Goal: Task Accomplishment & Management: Use online tool/utility

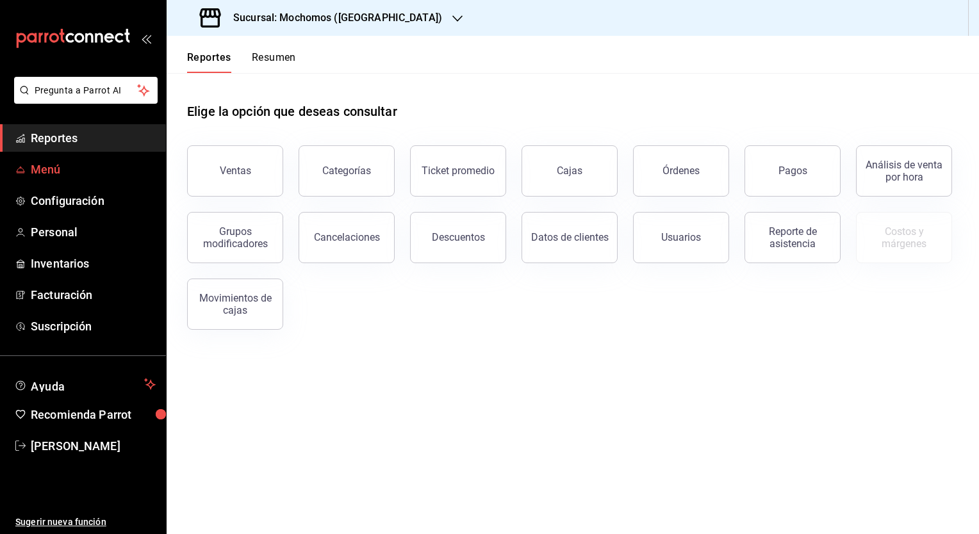
click at [49, 173] on span "Menú" at bounding box center [93, 169] width 125 height 17
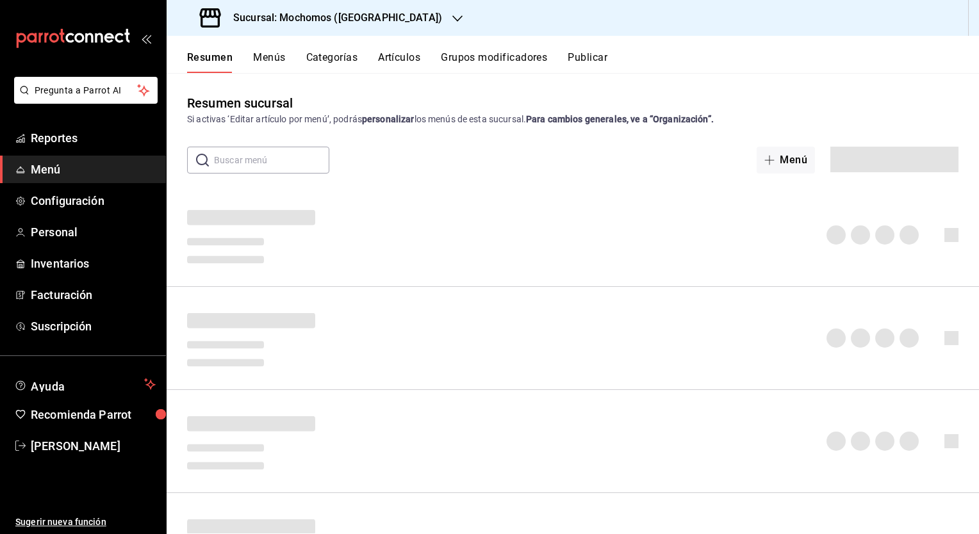
click at [260, 55] on button "Menús" at bounding box center [269, 62] width 32 height 22
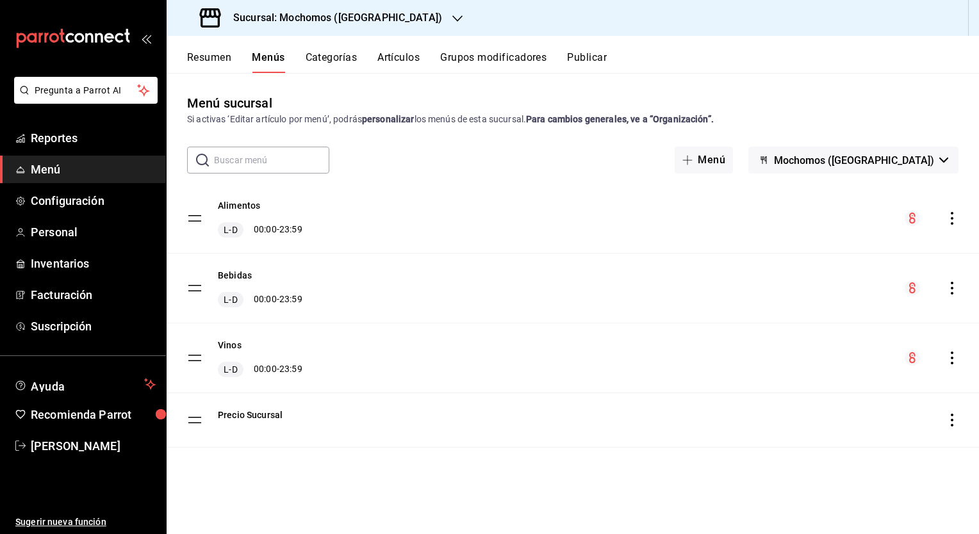
click at [955, 220] on icon "actions" at bounding box center [952, 218] width 13 height 13
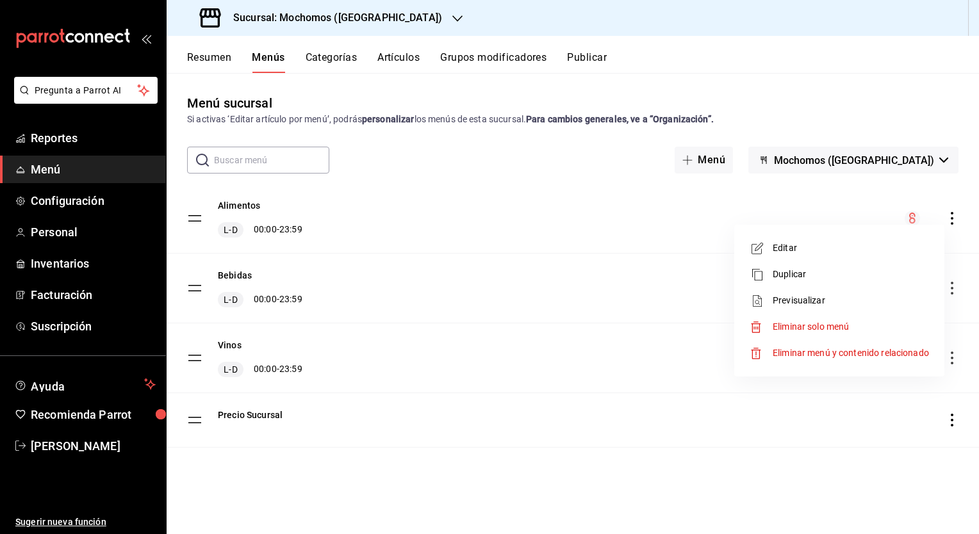
click at [793, 297] on span "Previsualizar" at bounding box center [851, 300] width 156 height 13
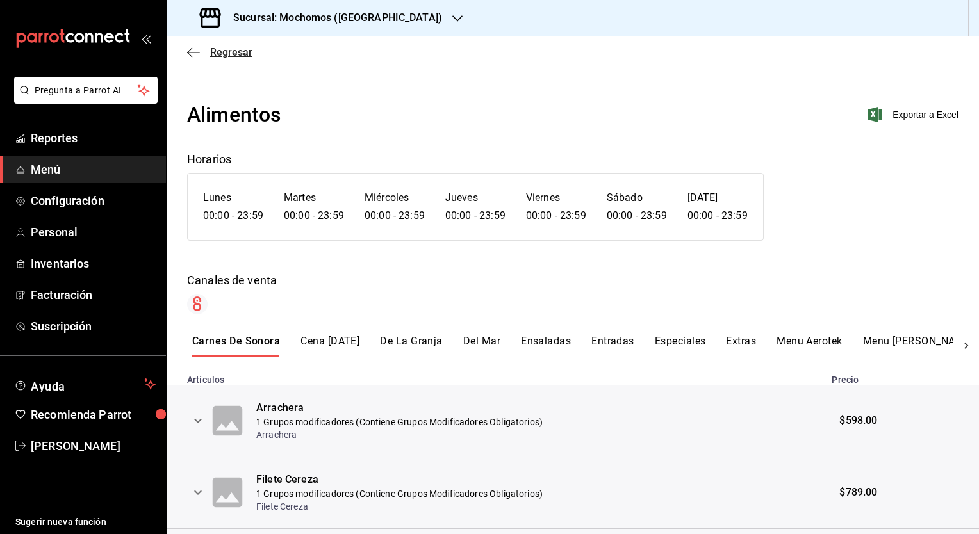
click at [226, 55] on span "Regresar" at bounding box center [231, 52] width 42 height 12
